Goal: Task Accomplishment & Management: Complete application form

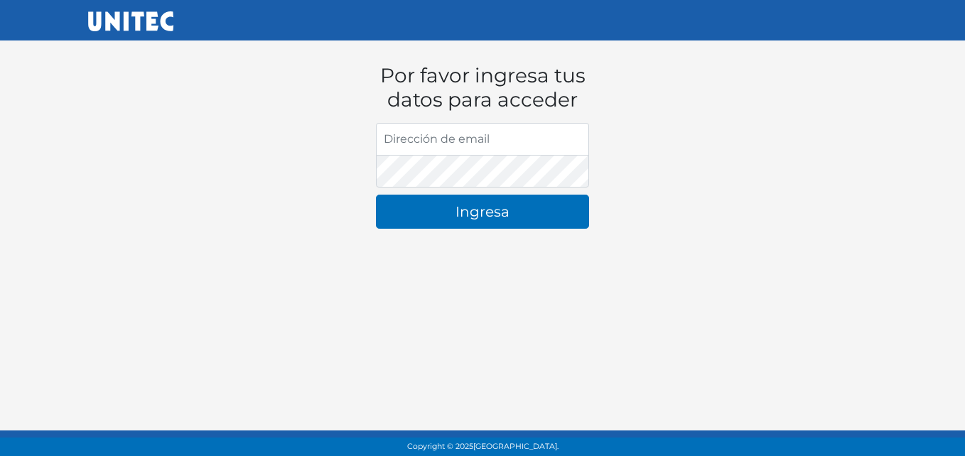
click at [434, 133] on input "Dirección de email" at bounding box center [482, 139] width 213 height 33
type input "[EMAIL_ADDRESS][DOMAIN_NAME]"
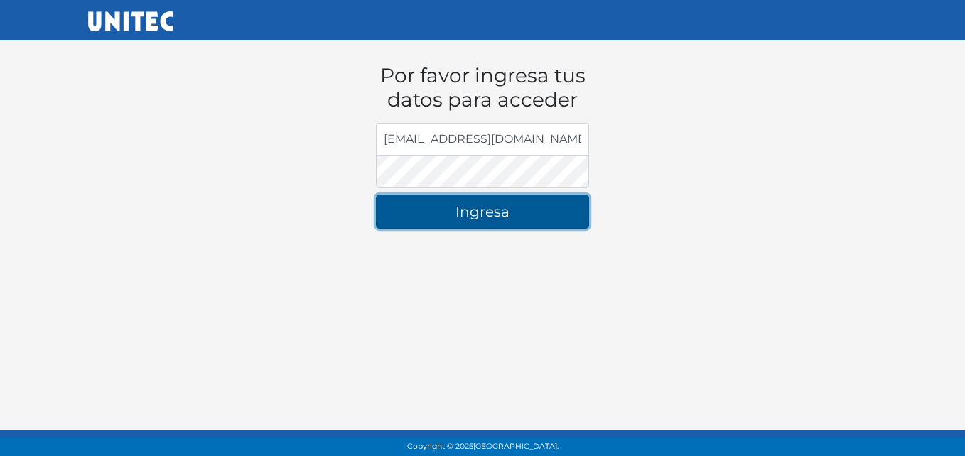
click at [525, 221] on button "Ingresa" at bounding box center [482, 212] width 213 height 34
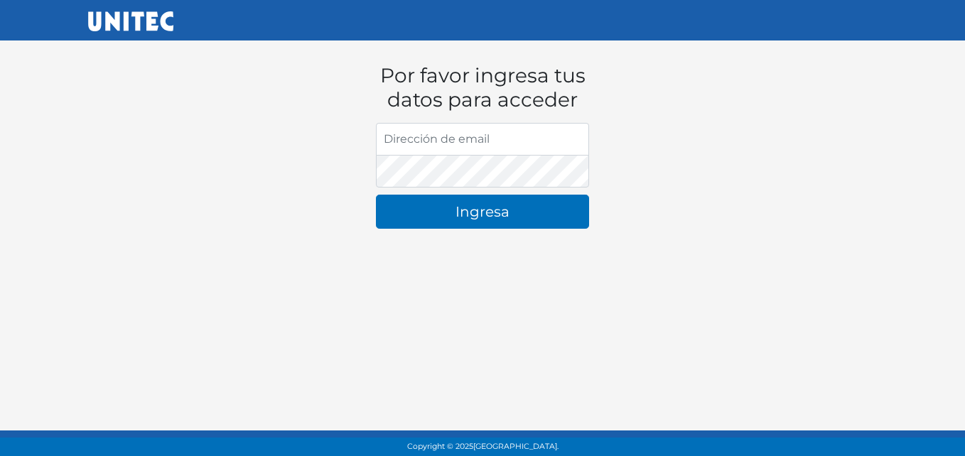
click at [433, 139] on input "Dirección de email" at bounding box center [482, 139] width 213 height 33
type input "[EMAIL_ADDRESS][DOMAIN_NAME]"
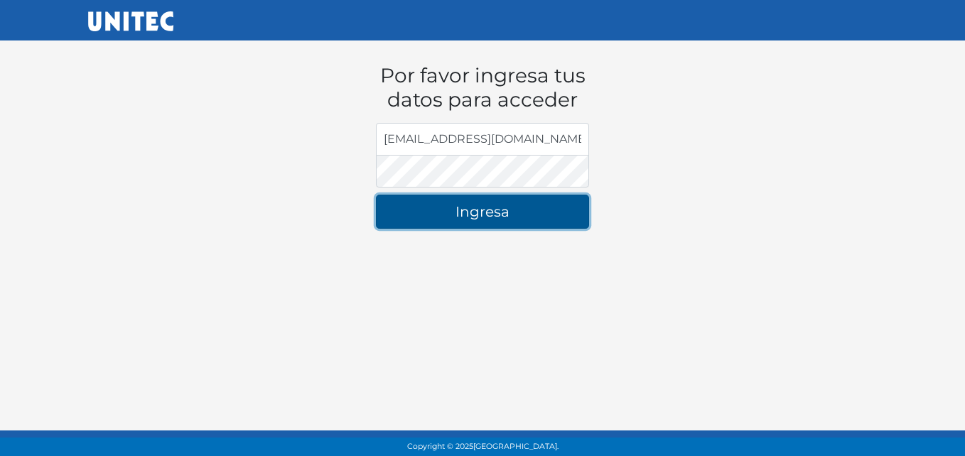
click at [508, 215] on button "Ingresa" at bounding box center [482, 212] width 213 height 34
